Goal: Check status: Check status

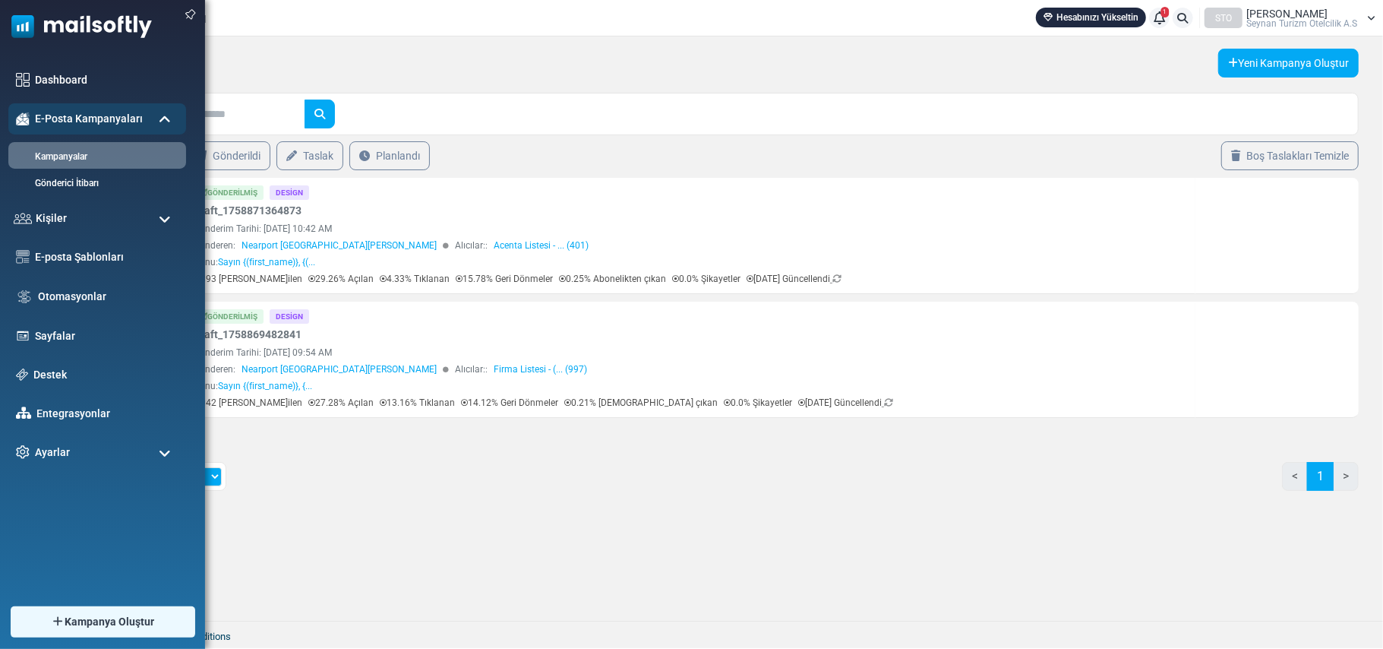
click at [167, 219] on span at bounding box center [165, 220] width 12 height 14
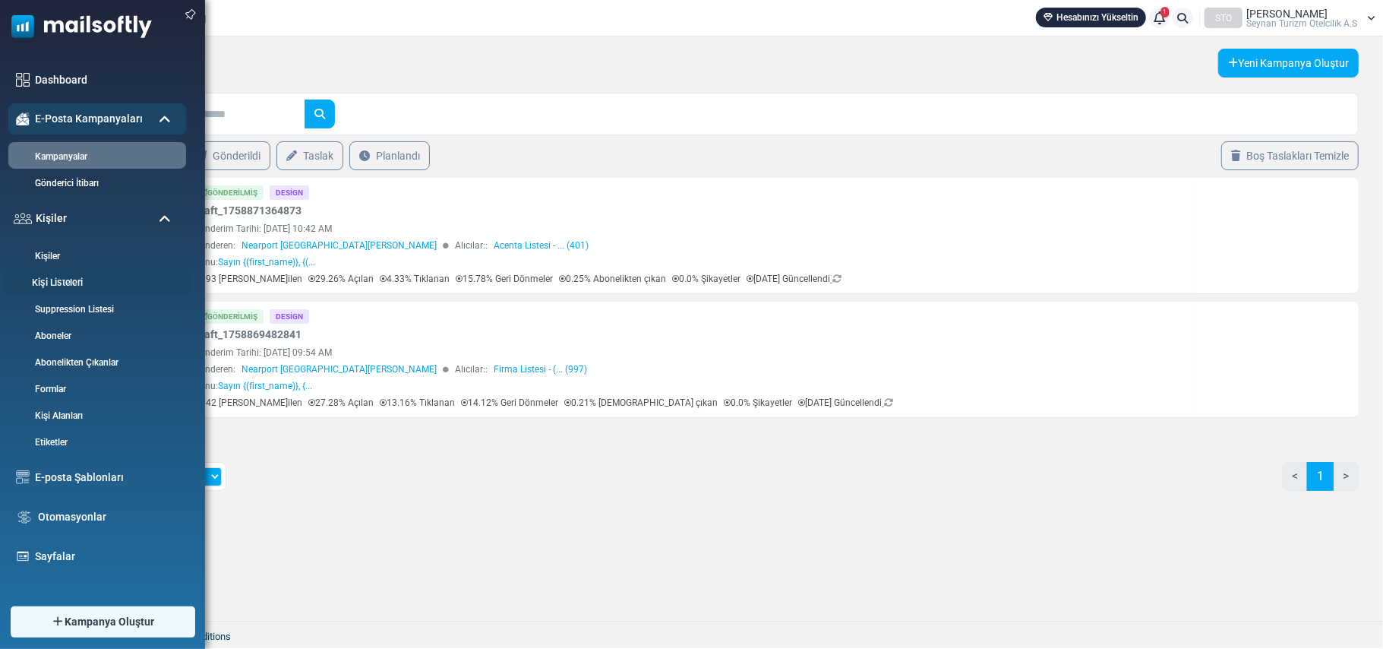
click at [55, 280] on link "Kişi Listeleri" at bounding box center [95, 283] width 182 height 14
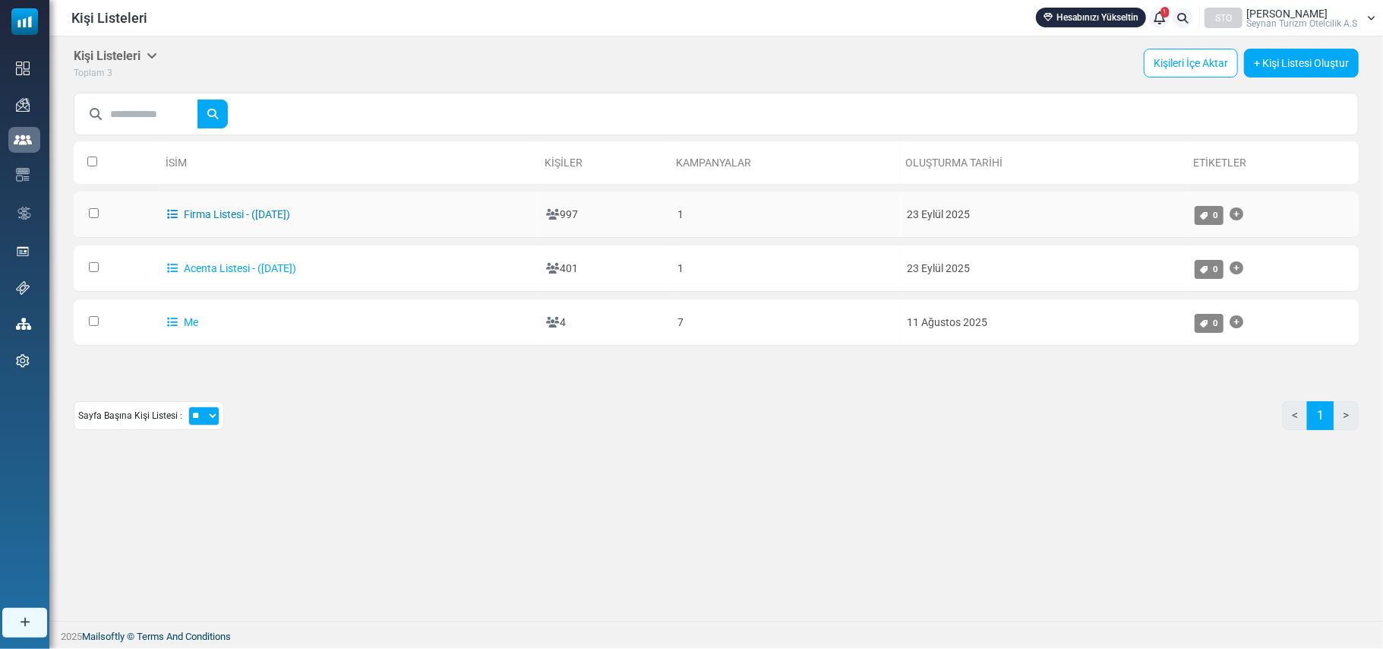
click at [226, 216] on link "Firma Listesi - (9/23/2025)" at bounding box center [228, 214] width 123 height 12
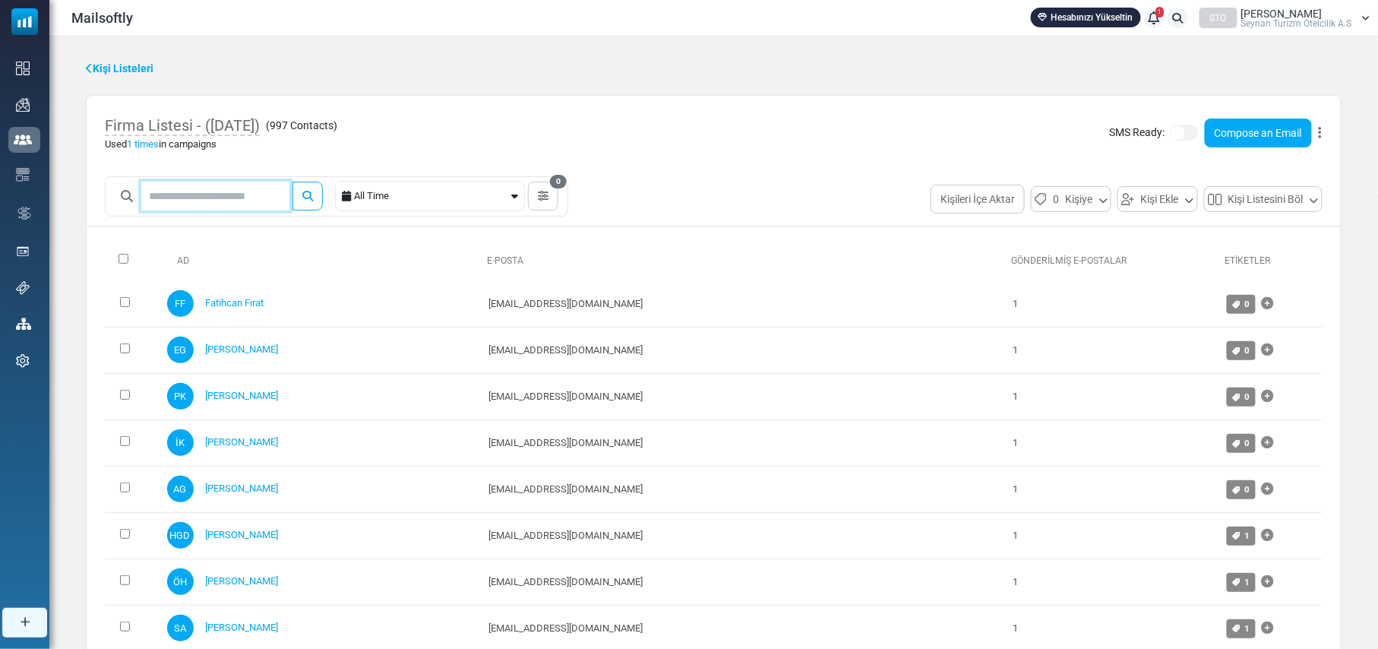
click at [242, 196] on input "text" at bounding box center [215, 196] width 148 height 29
type input "***"
click at [292, 182] on button "submit" at bounding box center [307, 196] width 30 height 29
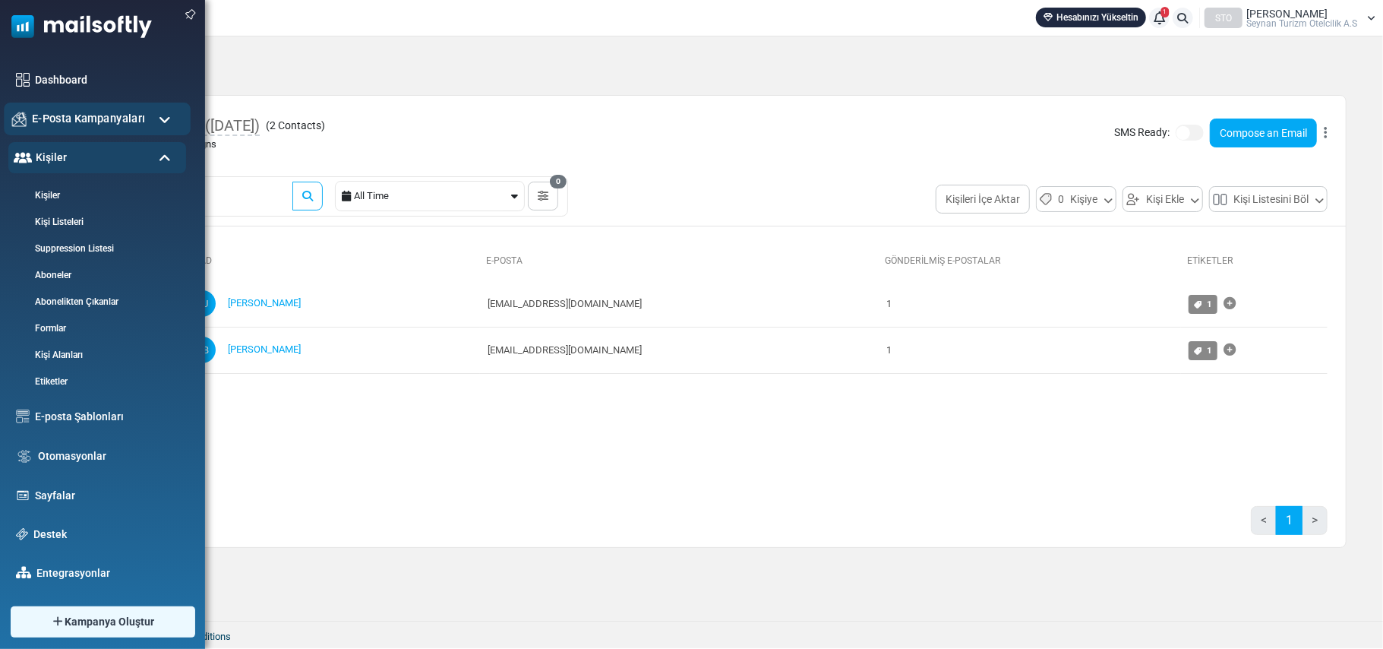
click at [68, 111] on span "E-Posta Kampanyaları" at bounding box center [88, 118] width 113 height 17
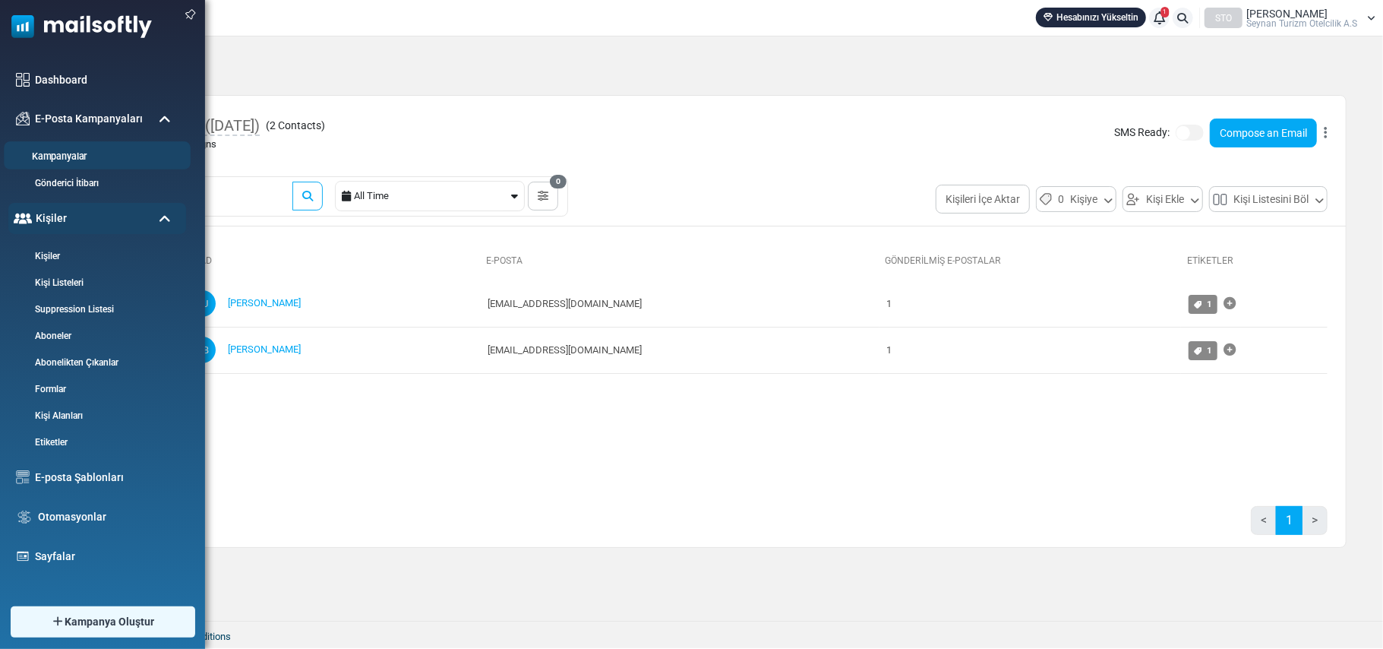
click at [80, 158] on link "Kampanyalar" at bounding box center [95, 157] width 182 height 14
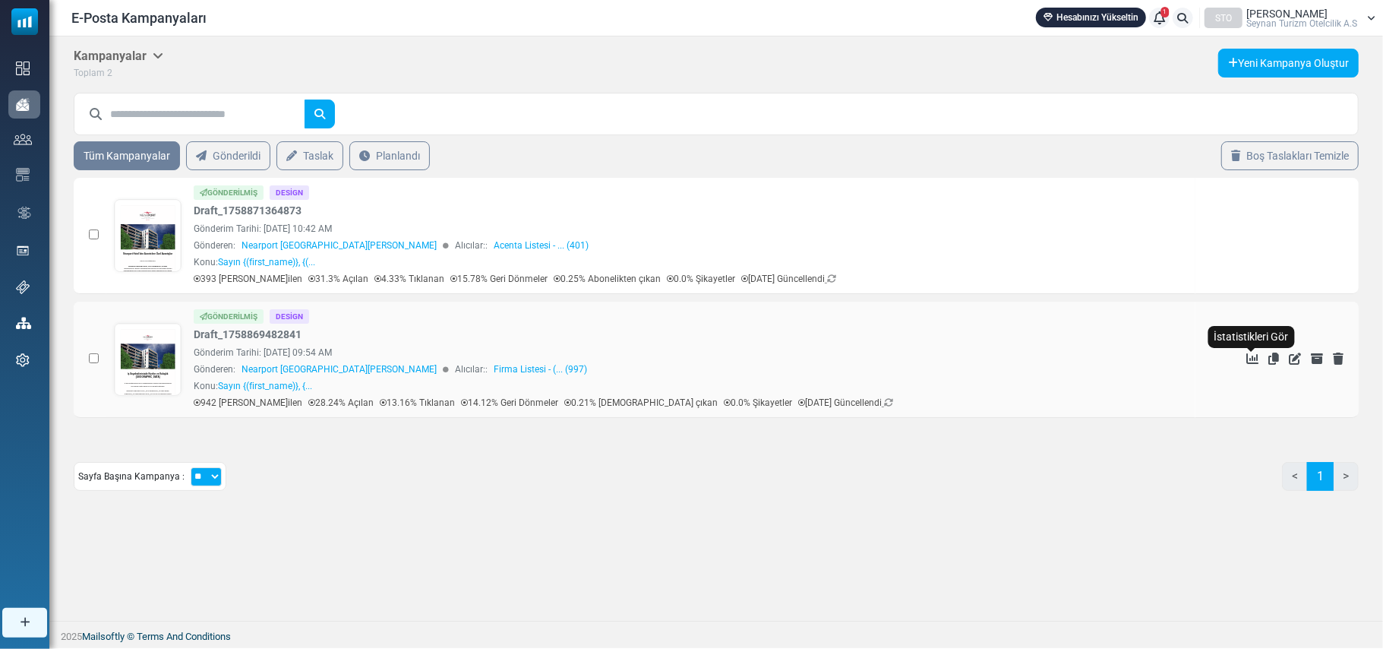
click at [1255, 353] on icon "İstatistikleri Gör" at bounding box center [1252, 358] width 12 height 12
click at [150, 235] on link at bounding box center [148, 278] width 67 height 156
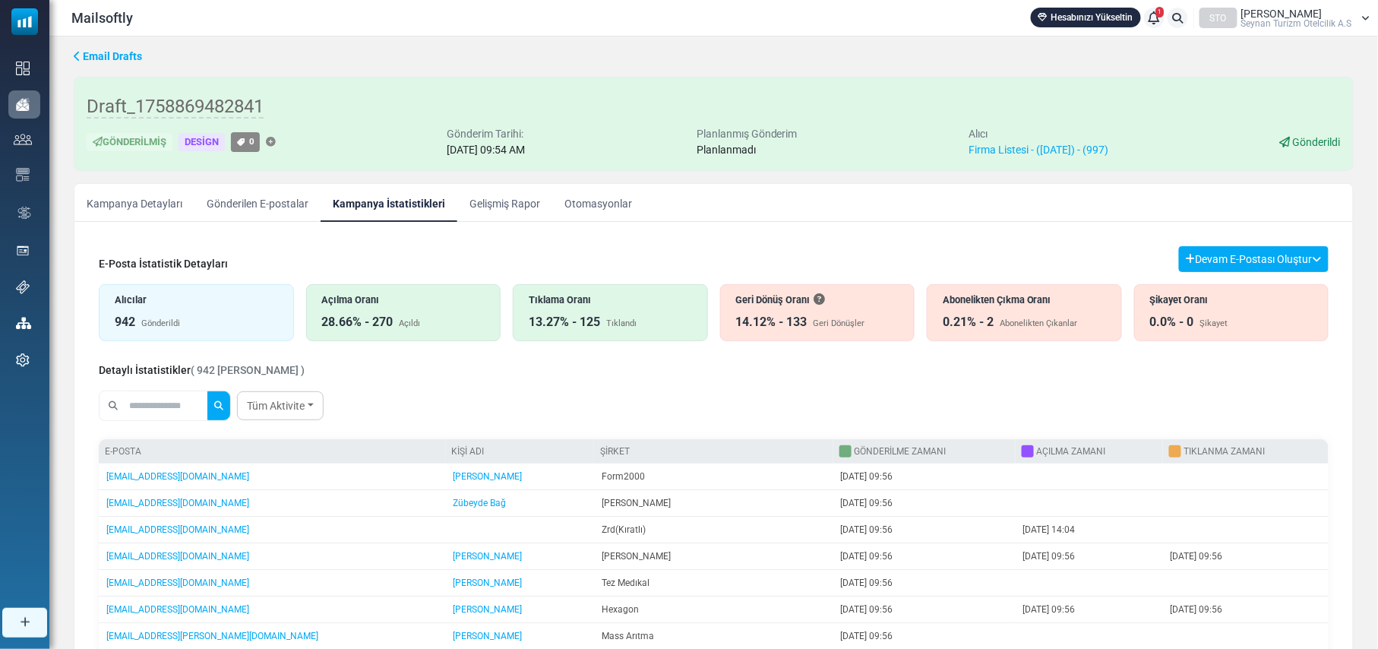
scroll to position [101, 0]
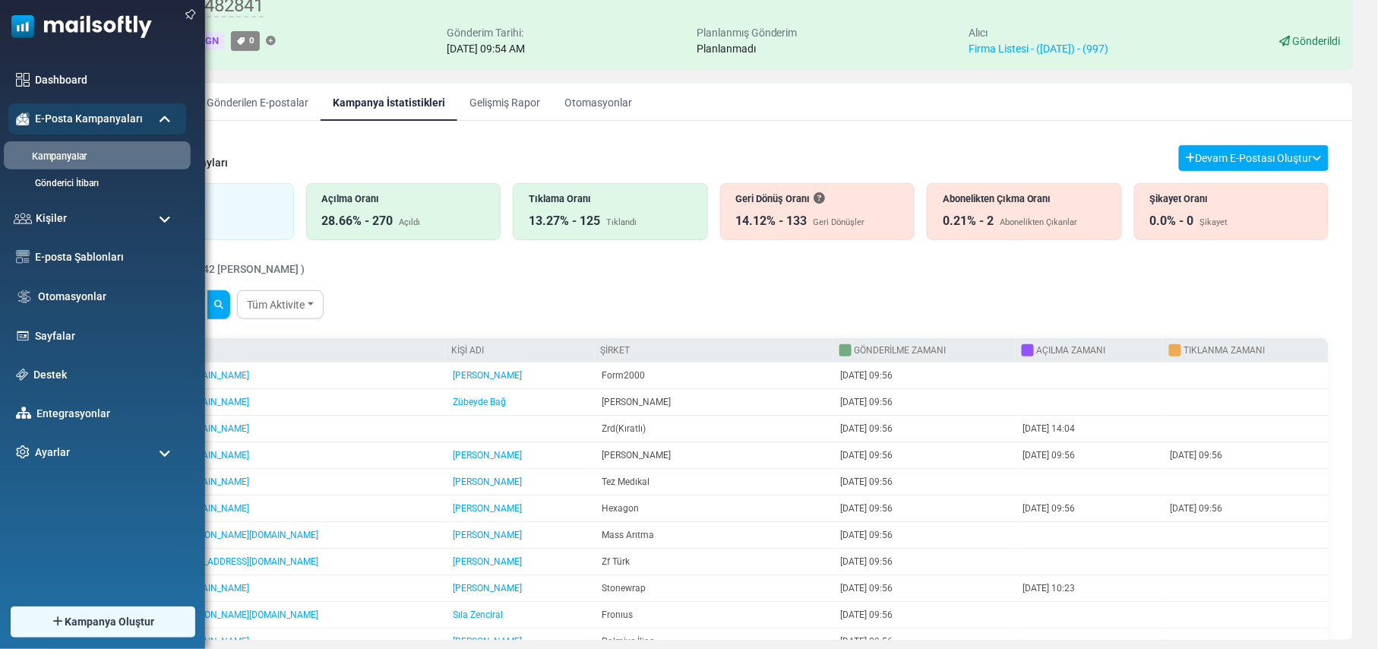
click at [87, 156] on link "Kampanyalar" at bounding box center [95, 157] width 182 height 14
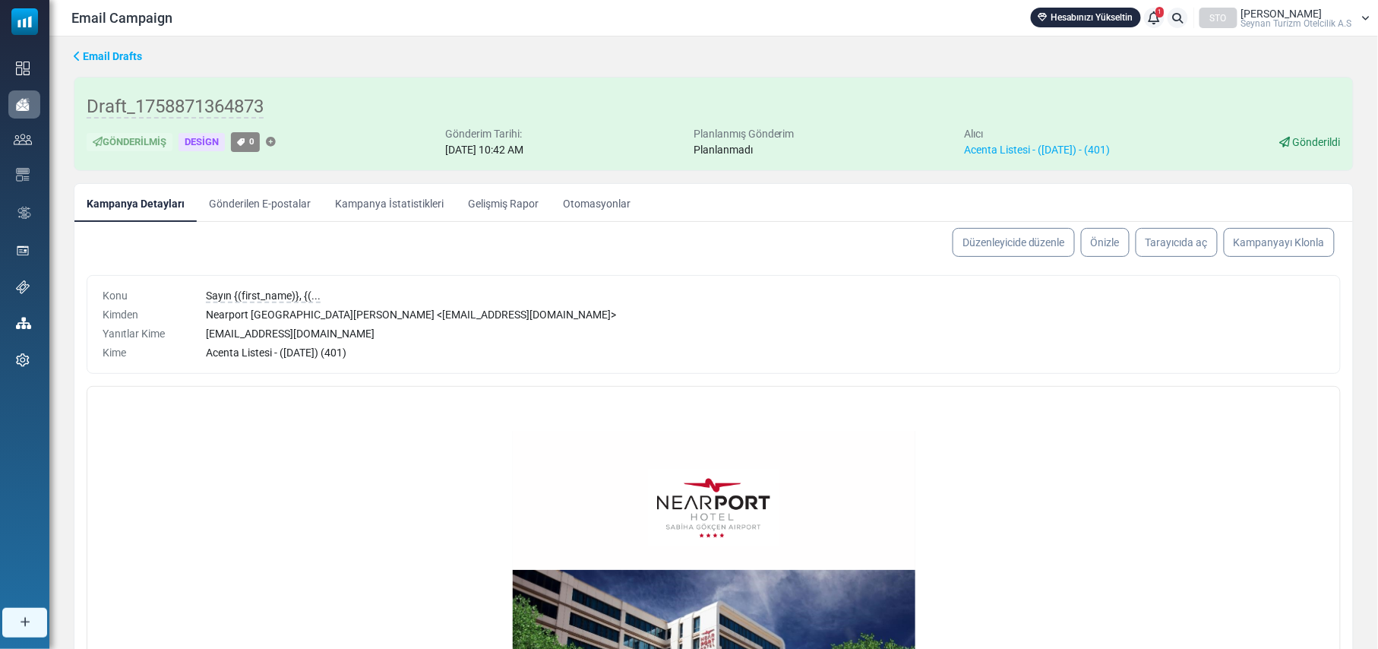
click at [286, 201] on link "Gönderilen E-postalar" at bounding box center [260, 203] width 126 height 38
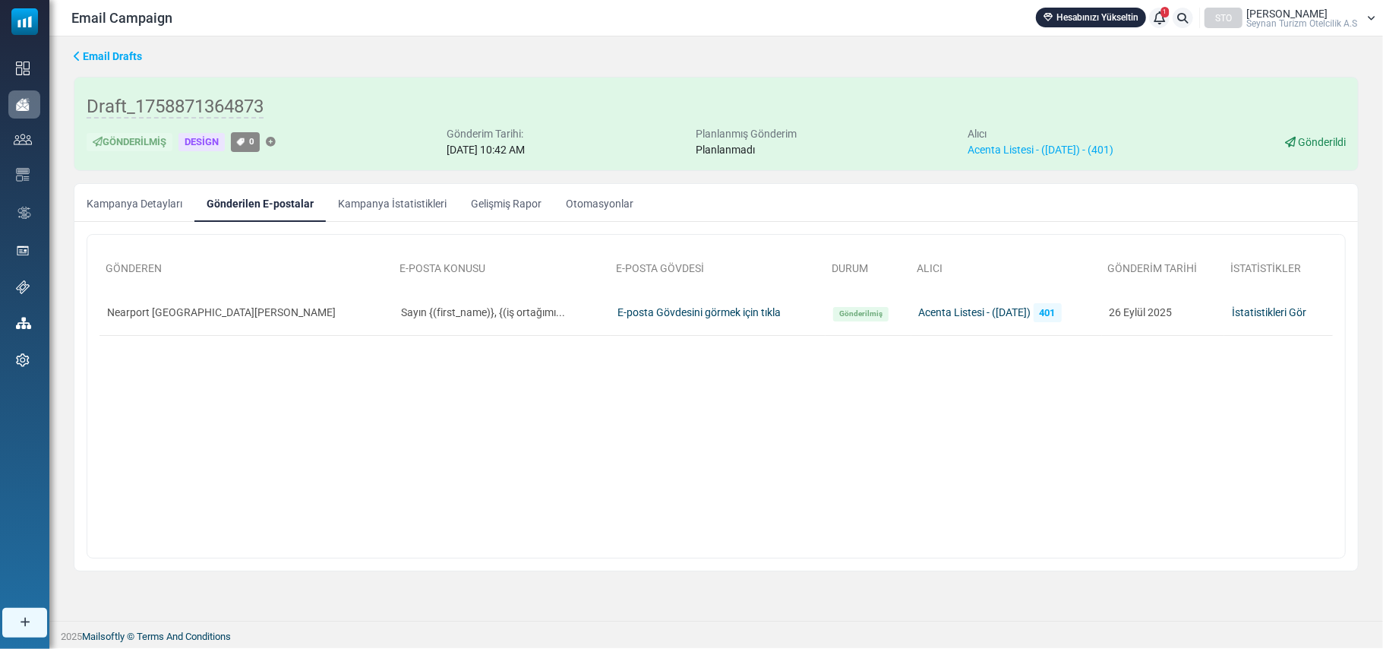
click at [372, 210] on link "Kampanya İstatistikleri" at bounding box center [392, 203] width 133 height 38
